Goal: Task Accomplishment & Management: Manage account settings

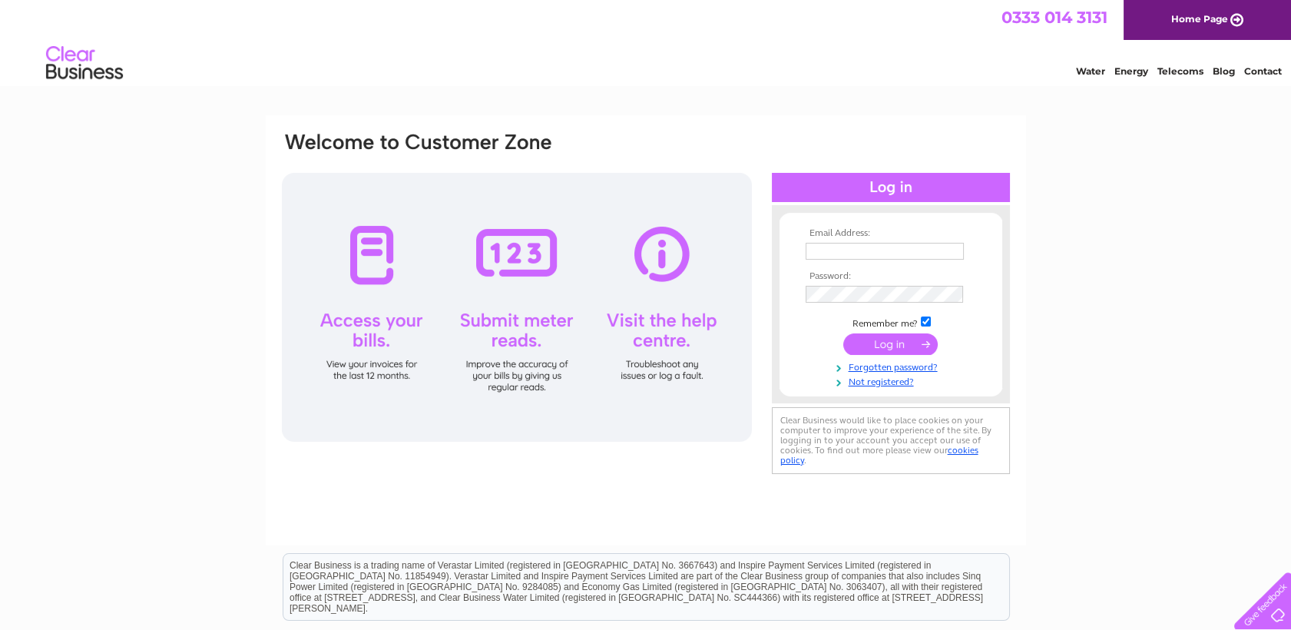
type input "creditcontrol@geniusppt.com"
click at [898, 342] on input "submit" at bounding box center [890, 344] width 94 height 22
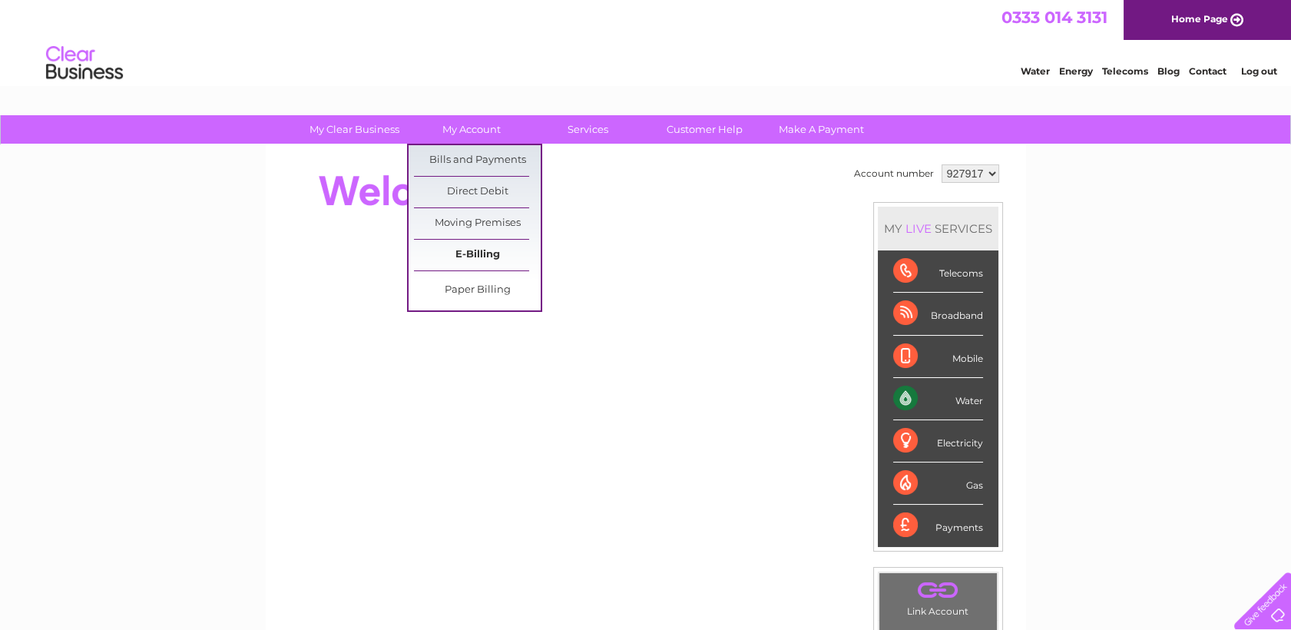
click at [481, 251] on link "E-Billing" at bounding box center [477, 255] width 127 height 31
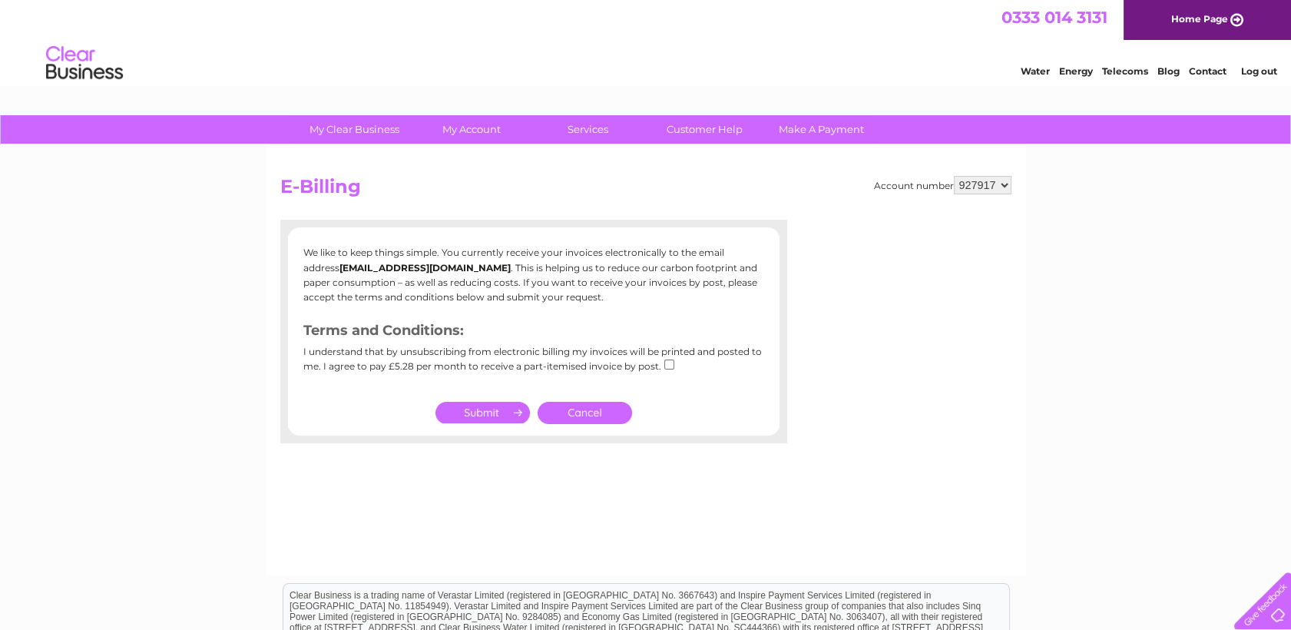
click at [664, 362] on input "checkbox" at bounding box center [669, 364] width 10 height 10
checkbox input "true"
click at [485, 403] on input "submit" at bounding box center [482, 413] width 94 height 22
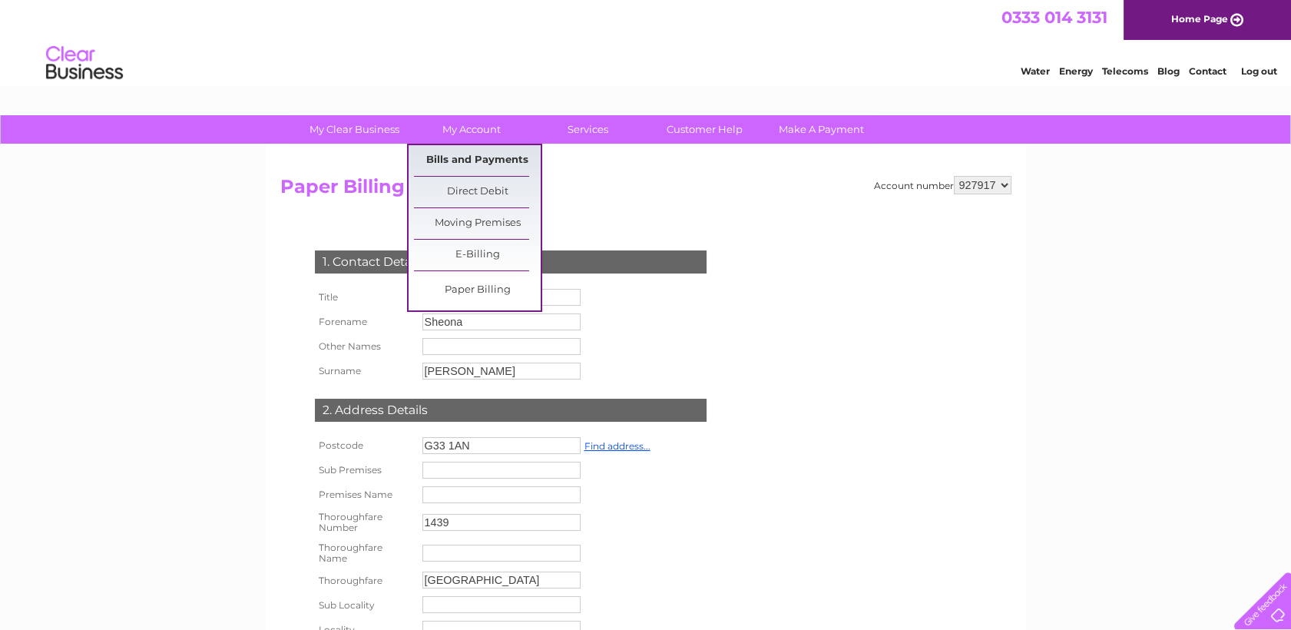
click at [482, 157] on link "Bills and Payments" at bounding box center [477, 160] width 127 height 31
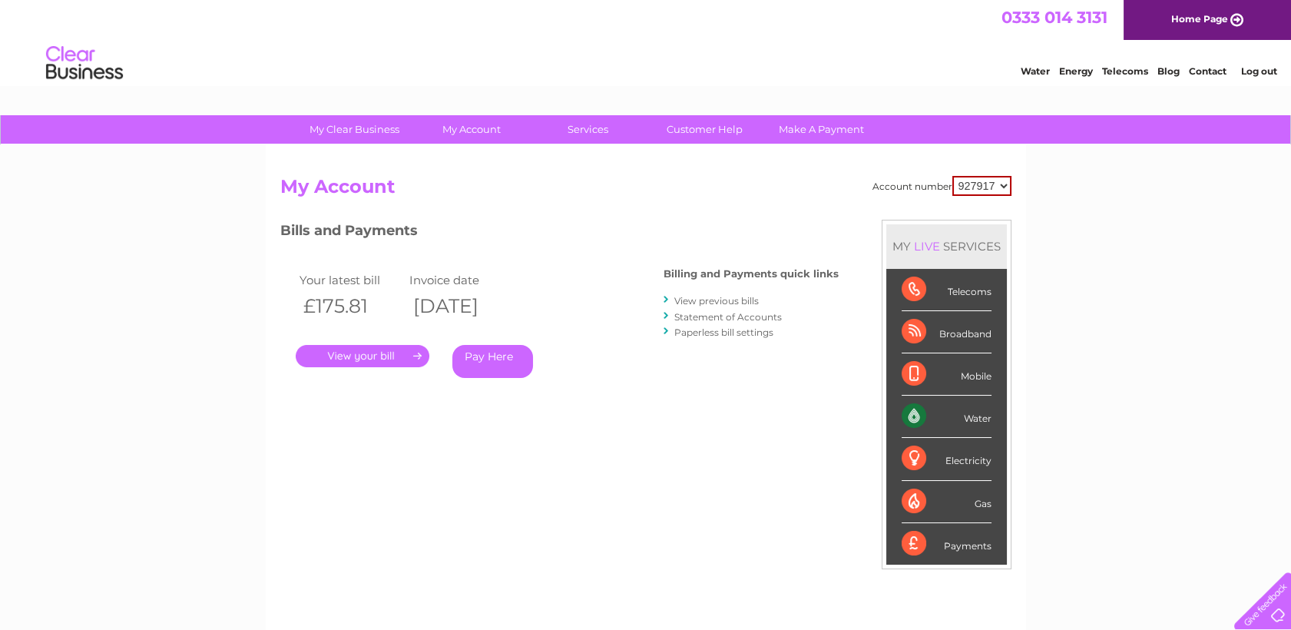
click at [375, 356] on link "." at bounding box center [363, 356] width 134 height 22
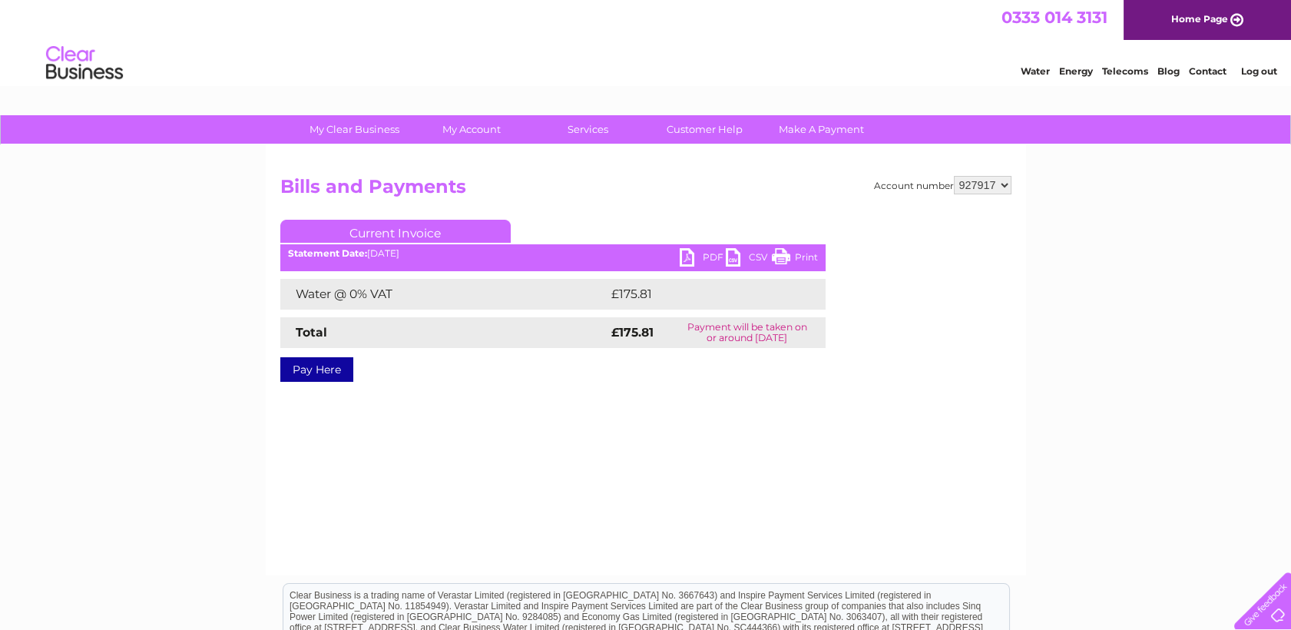
click at [705, 256] on link "PDF" at bounding box center [703, 259] width 46 height 22
